Goal: Navigation & Orientation: Find specific page/section

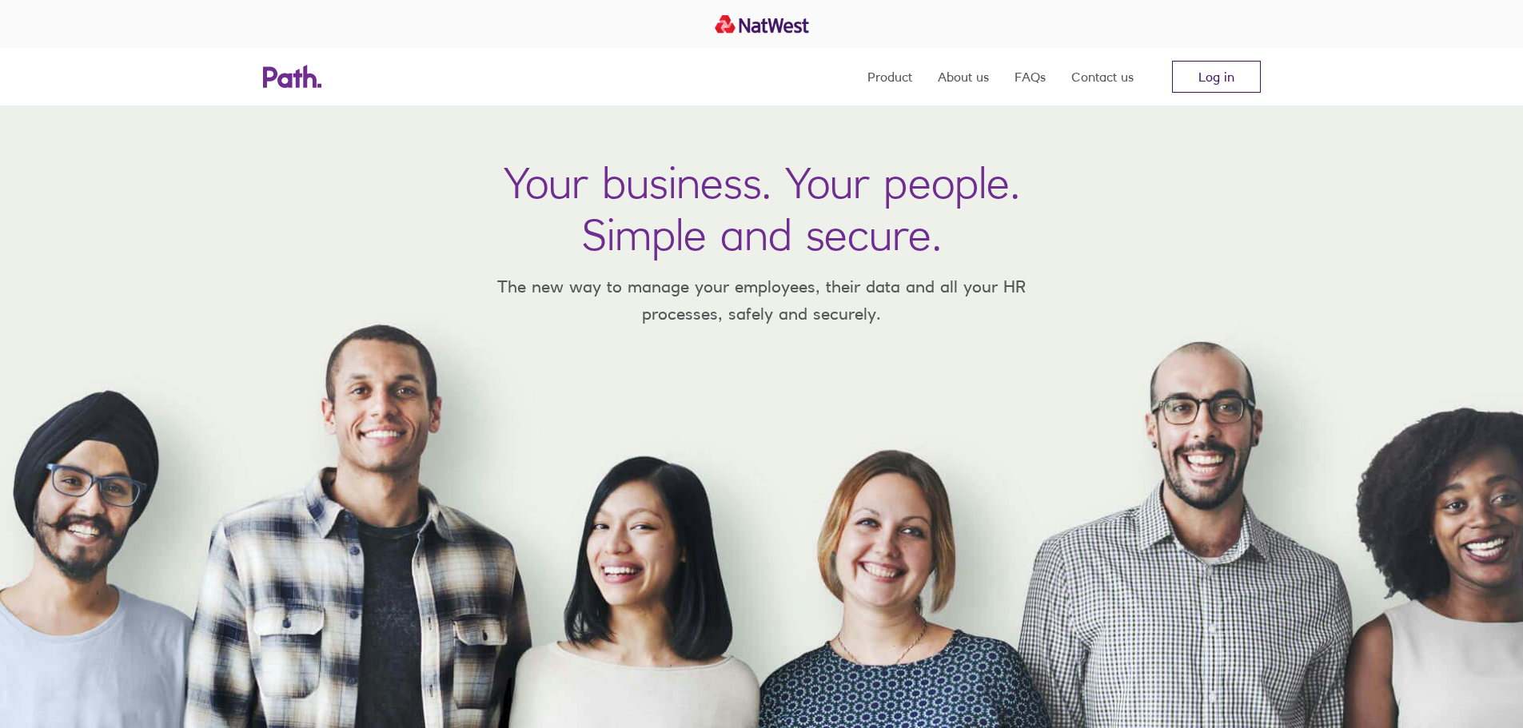
click at [1219, 79] on link "Log in" at bounding box center [1216, 77] width 89 height 32
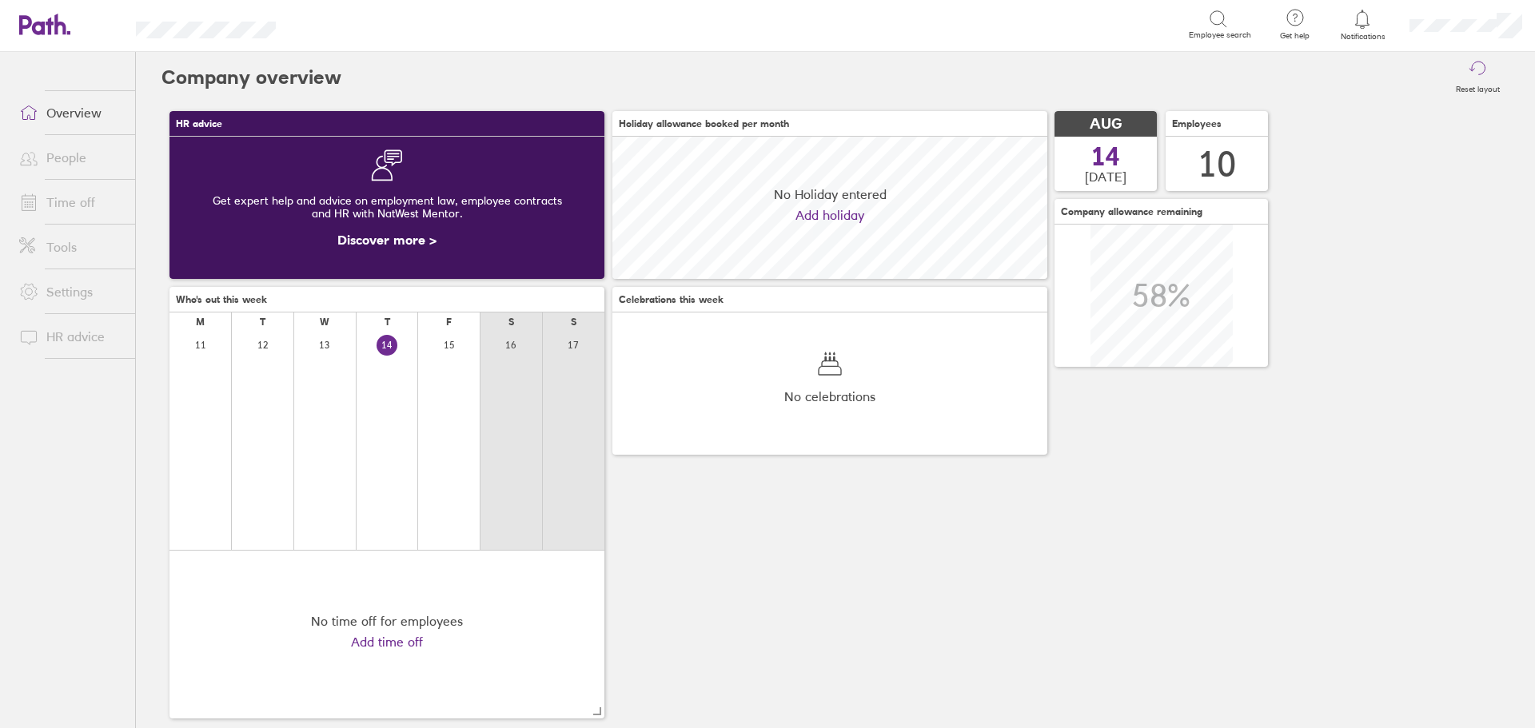
scroll to position [142, 435]
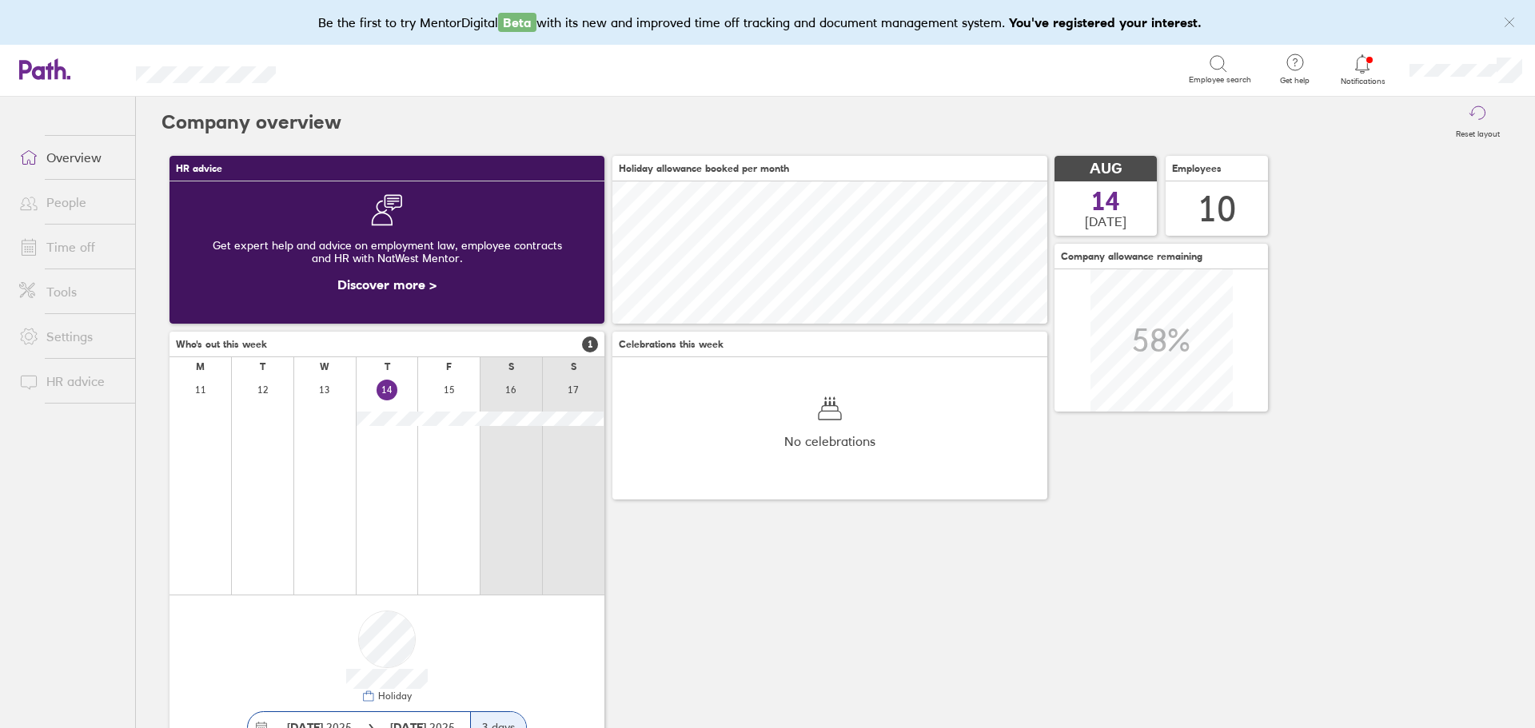
click at [74, 208] on link "People" at bounding box center [70, 202] width 129 height 32
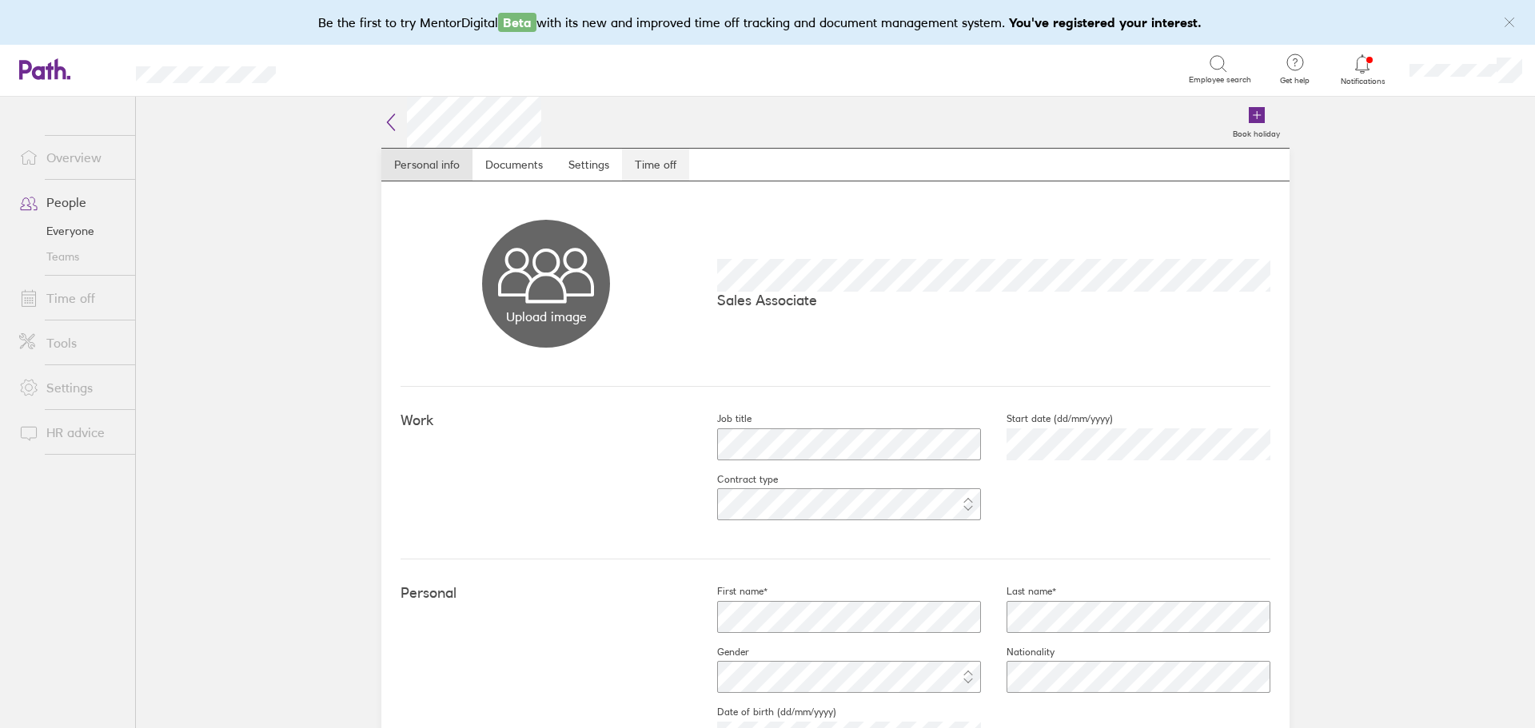
click at [622, 165] on link "Time off" at bounding box center [655, 165] width 67 height 32
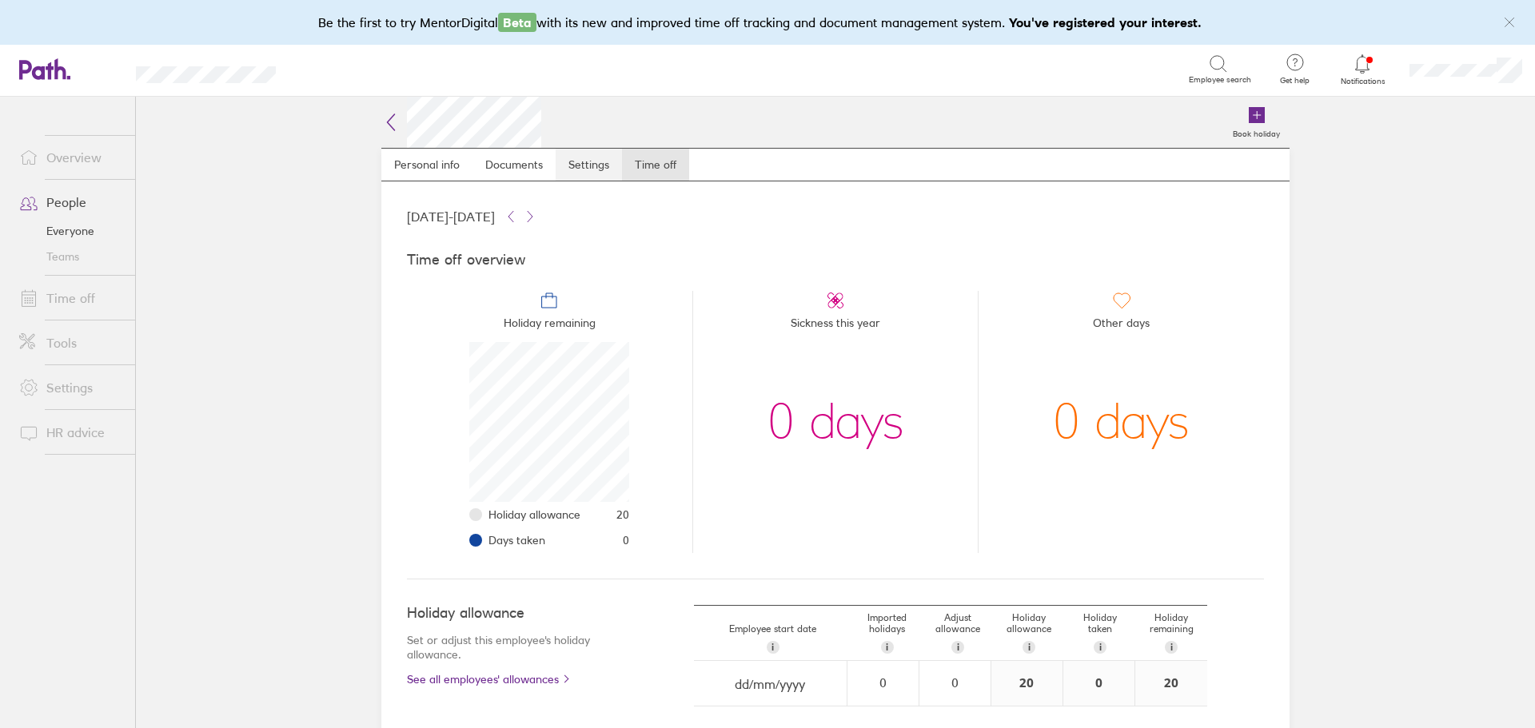
scroll to position [160, 160]
click at [413, 166] on link "Personal info" at bounding box center [426, 165] width 91 height 32
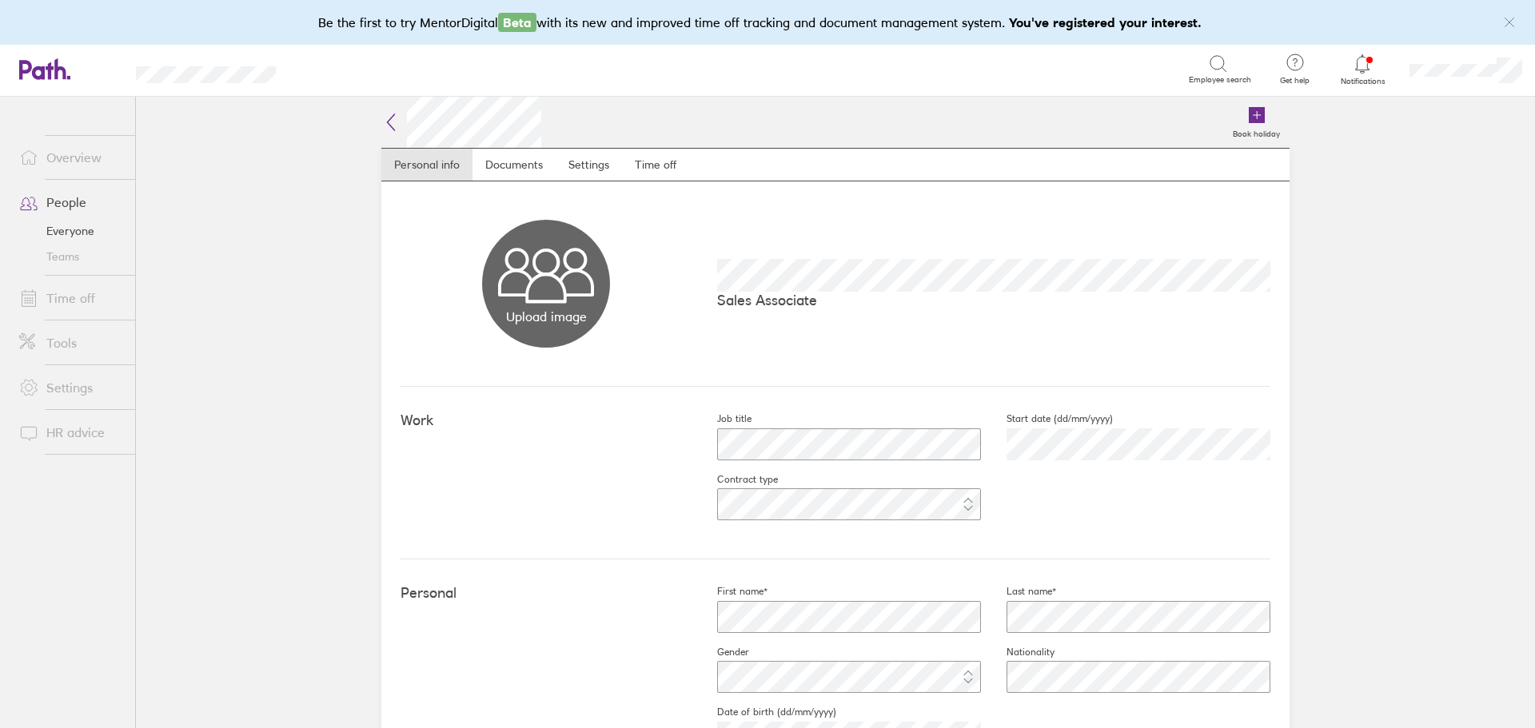
click at [54, 220] on link "Everyone" at bounding box center [70, 231] width 129 height 26
click at [598, 170] on link "Settings" at bounding box center [589, 165] width 66 height 32
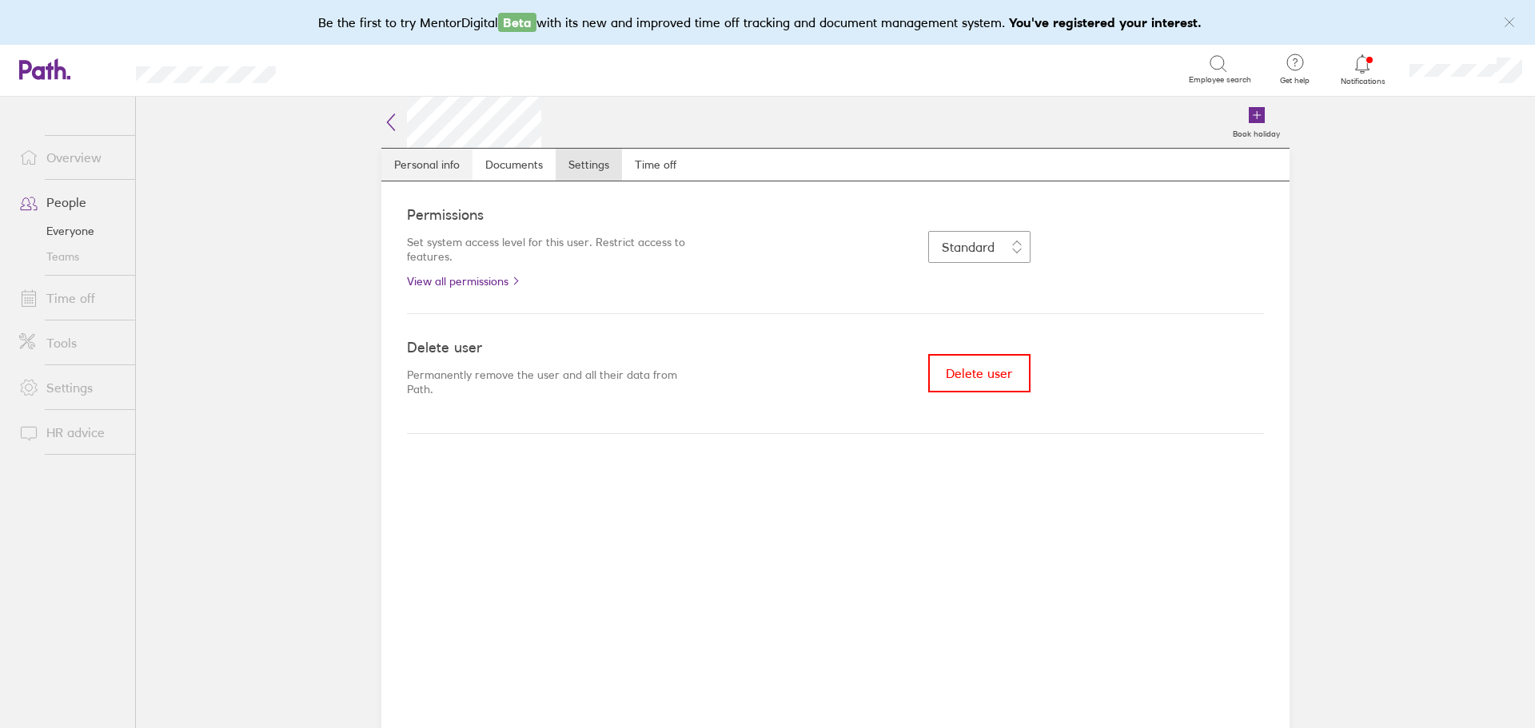
click at [410, 157] on link "Personal info" at bounding box center [426, 165] width 91 height 32
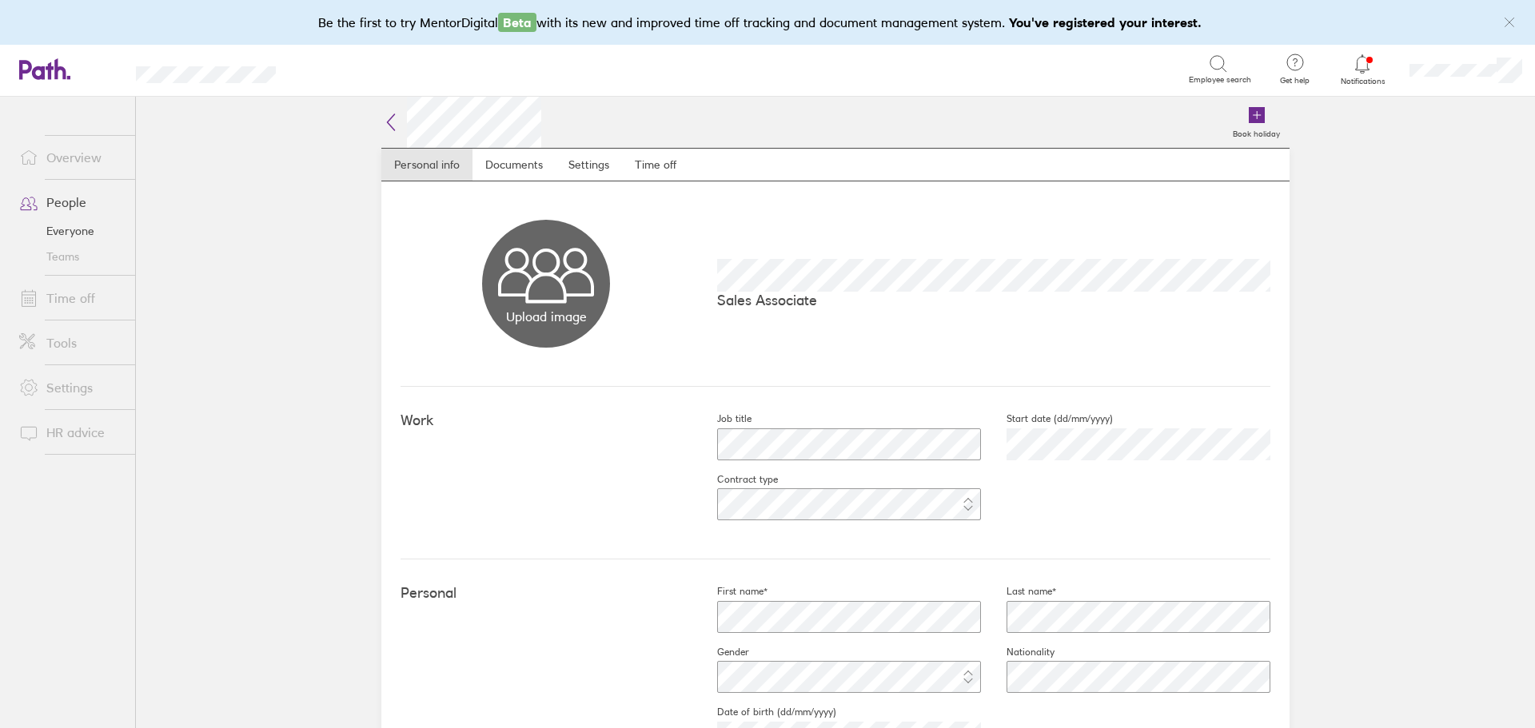
click at [75, 224] on link "Everyone" at bounding box center [70, 231] width 129 height 26
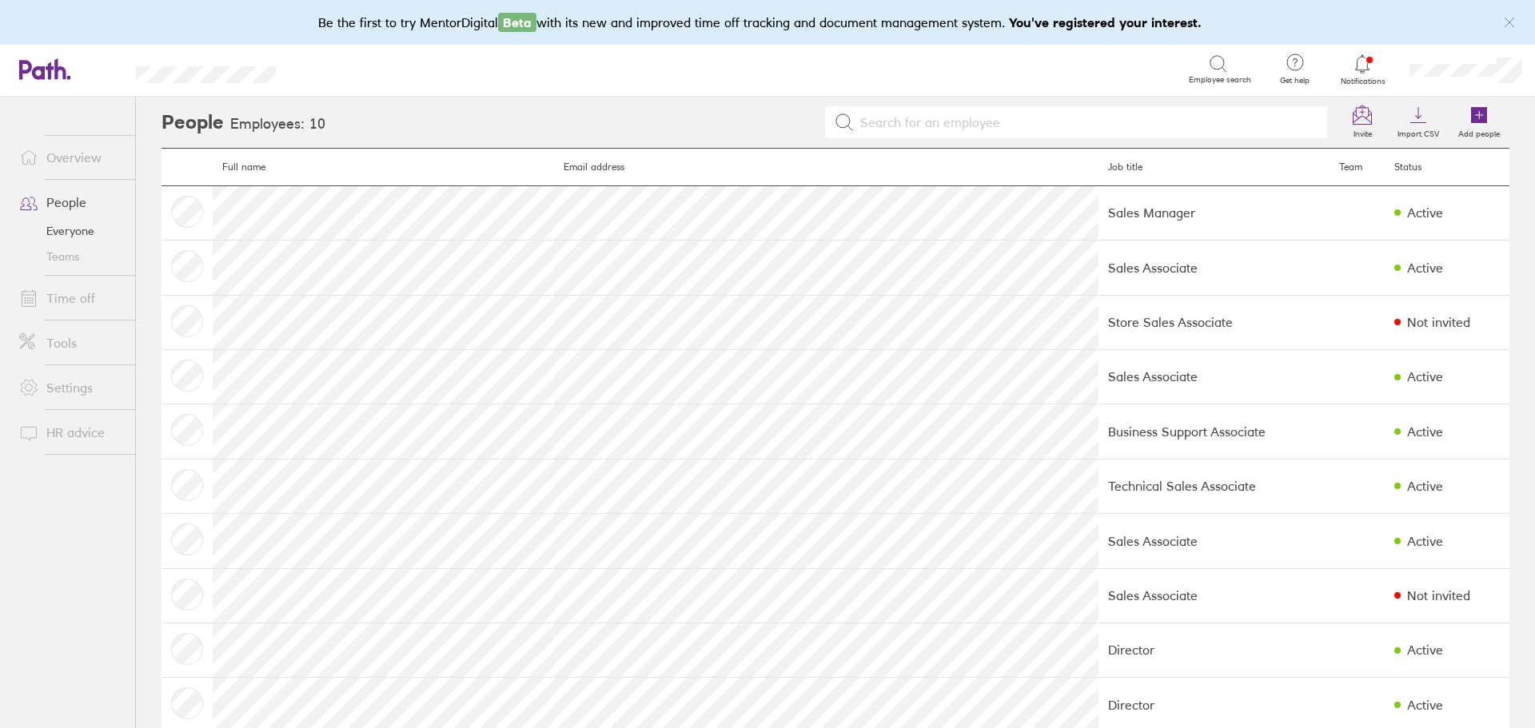
click at [310, 64] on div "Search Employee search" at bounding box center [780, 70] width 959 height 50
